Goal: Find specific page/section: Find specific page/section

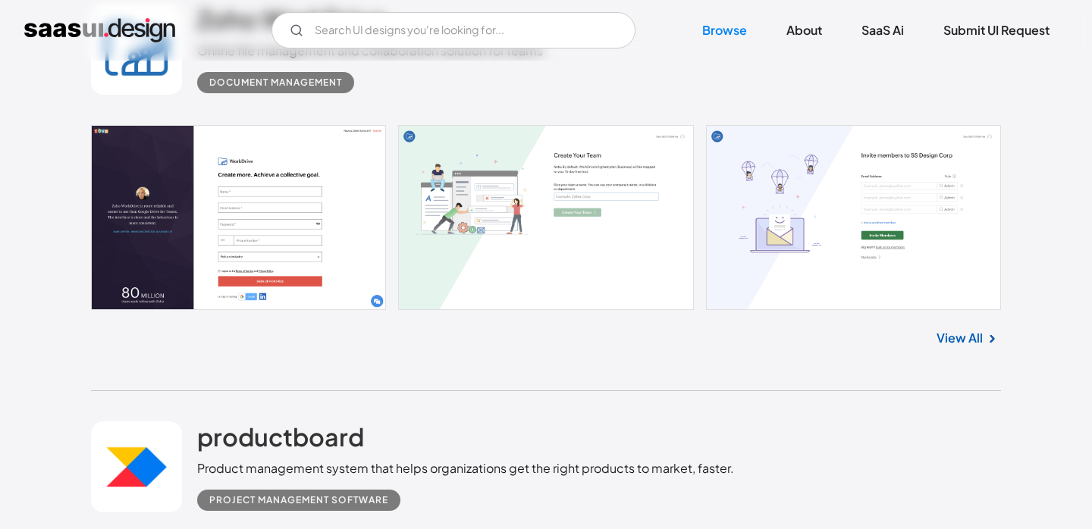
scroll to position [10403, 0]
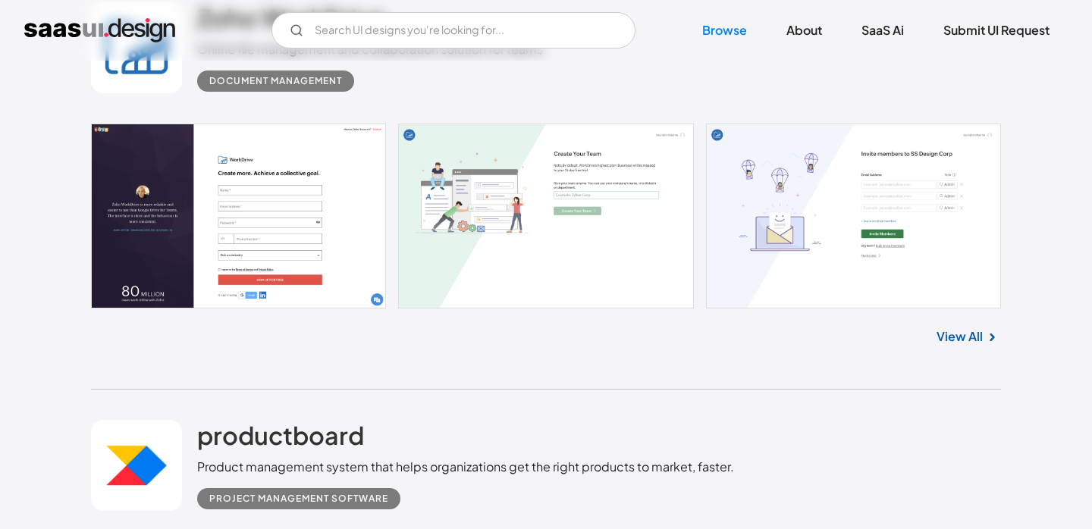
click at [260, 224] on link at bounding box center [546, 216] width 910 height 185
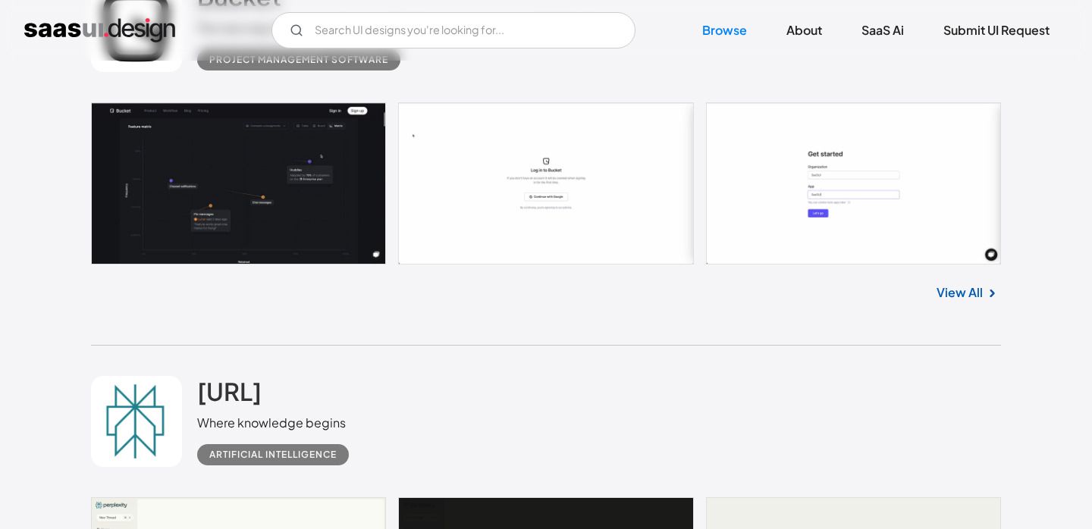
scroll to position [28611, 0]
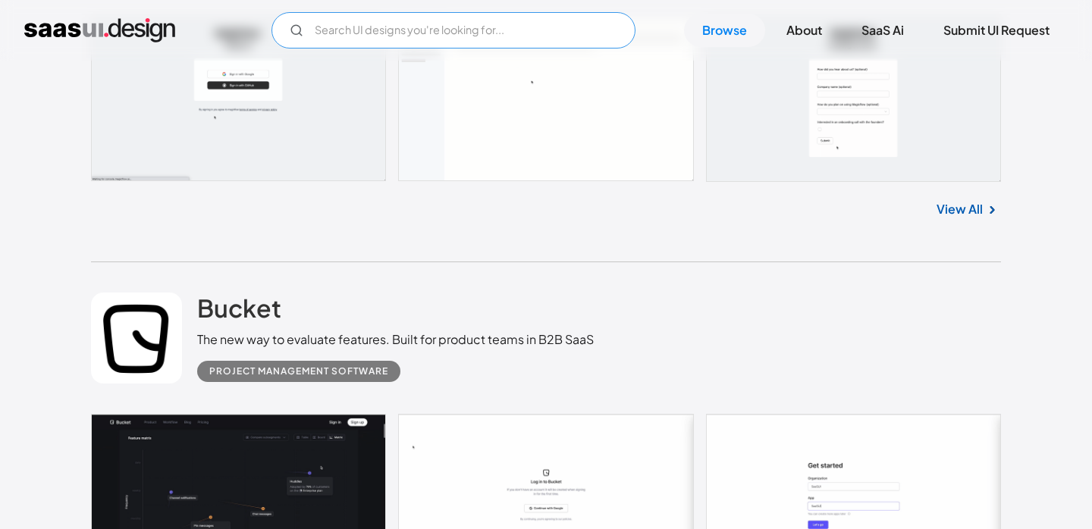
click at [448, 39] on input "Email Form" at bounding box center [454, 30] width 364 height 36
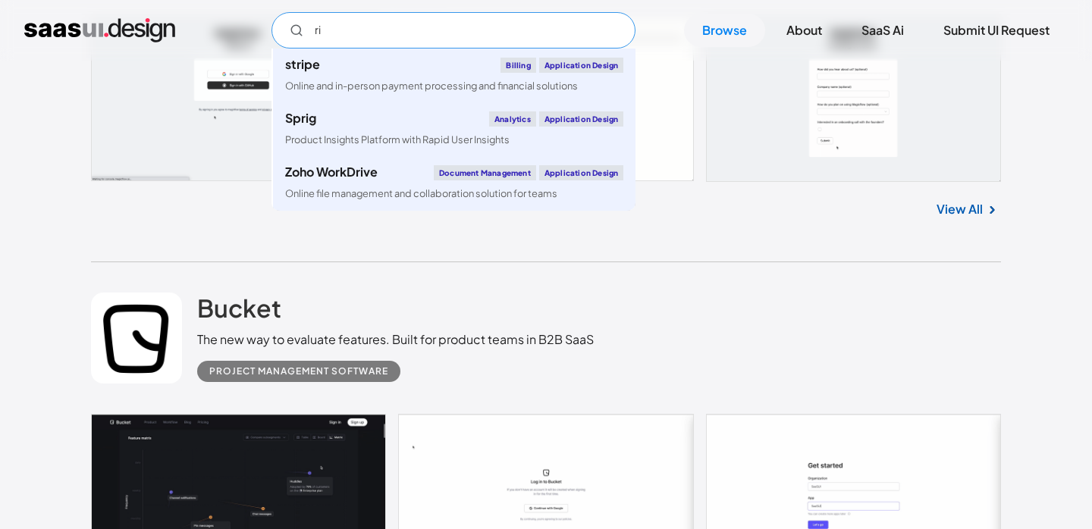
type input "r"
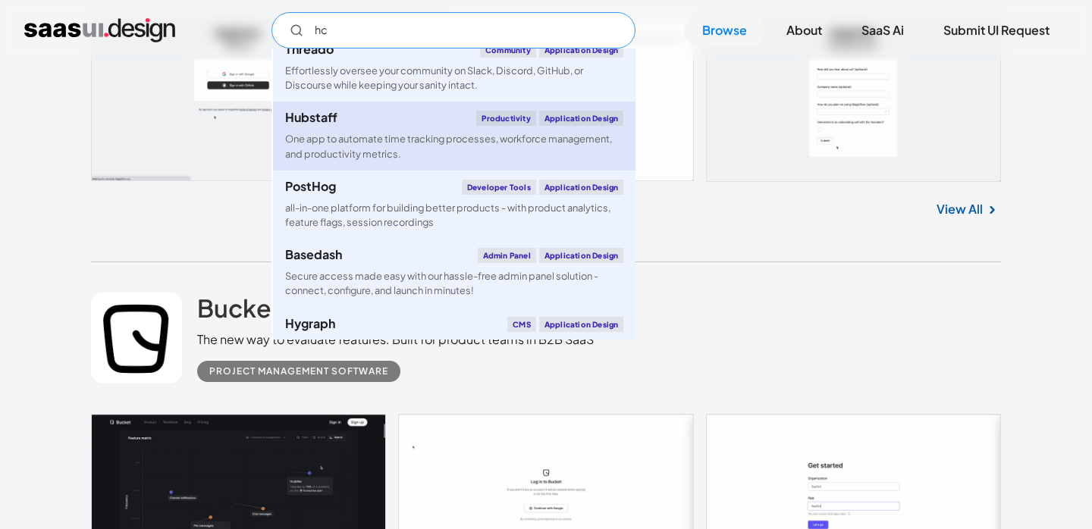
scroll to position [0, 0]
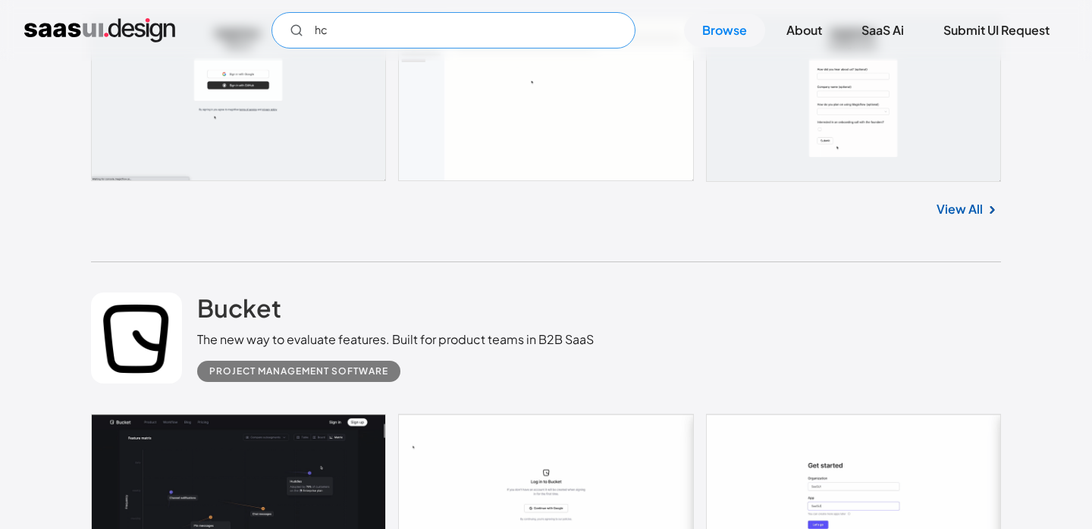
type input "h"
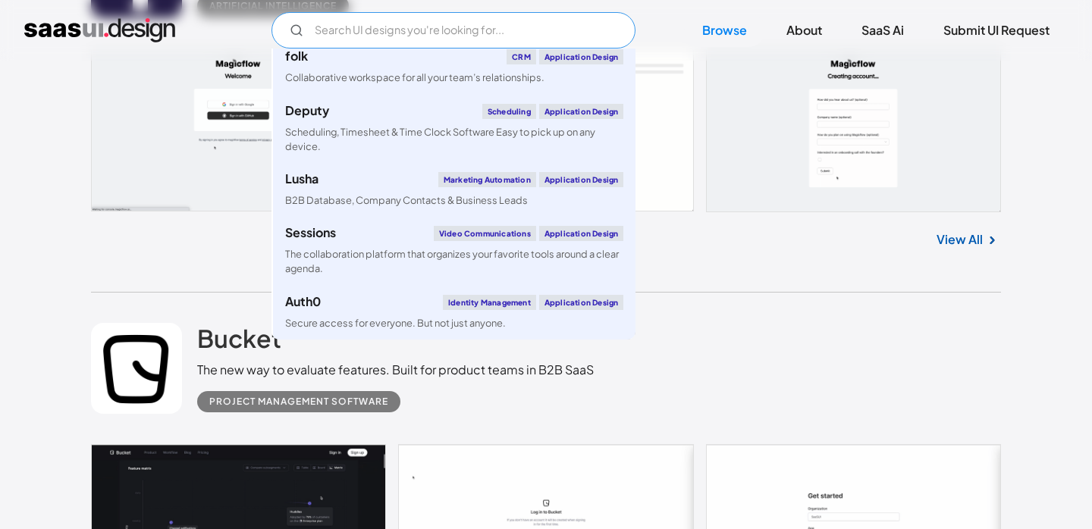
scroll to position [28579, 0]
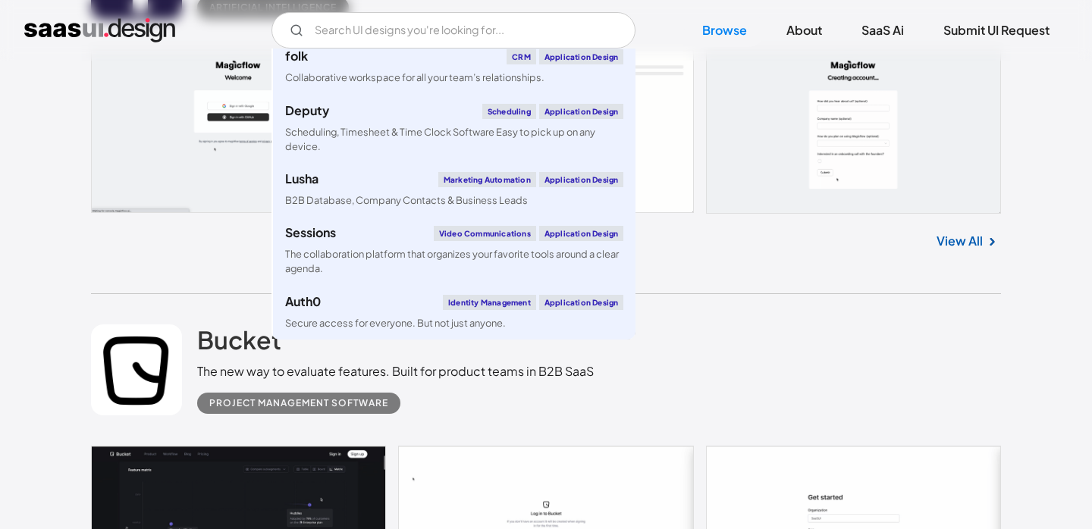
click at [757, 165] on link at bounding box center [546, 131] width 910 height 163
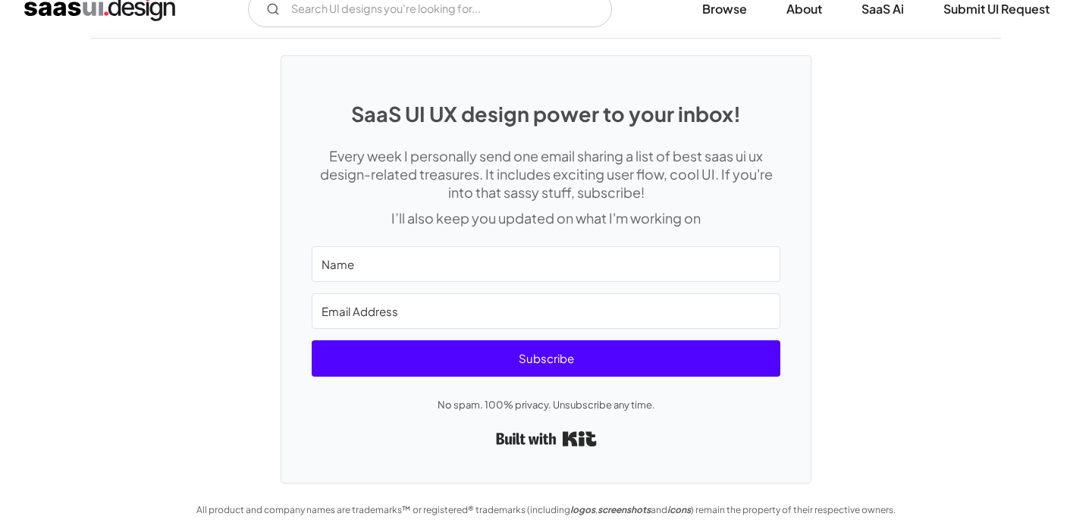
scroll to position [4637, 0]
